Goal: Obtain resource: Obtain resource

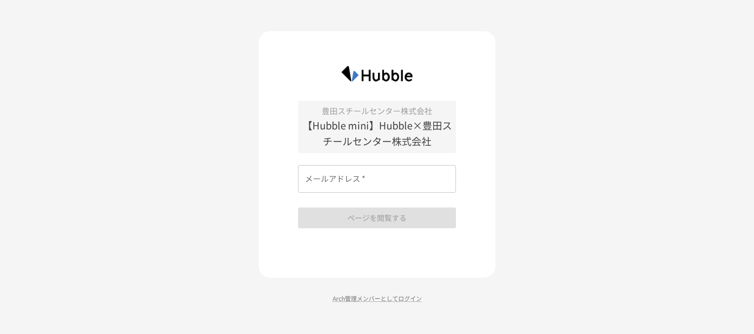
click at [411, 180] on input "メールアドレス   *" at bounding box center [377, 179] width 158 height 28
type input "**********"
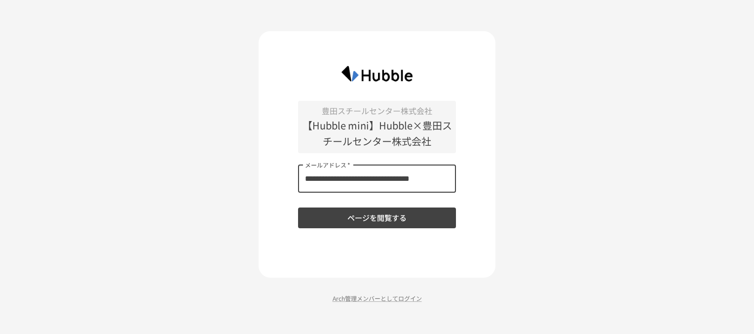
click at [390, 219] on button "ページを閲覧する" at bounding box center [377, 217] width 158 height 21
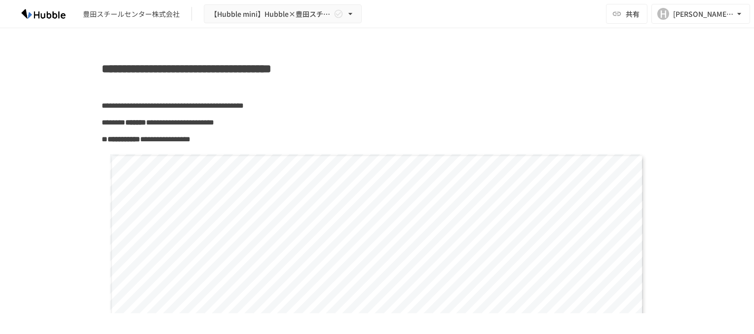
drag, startPoint x: 672, startPoint y: 236, endPoint x: 650, endPoint y: 111, distance: 127.8
click at [123, 16] on div "豊田スチールセンター株式会社" at bounding box center [131, 14] width 97 height 10
click at [41, 15] on img at bounding box center [43, 14] width 63 height 16
